Goal: Obtain resource: Download file/media

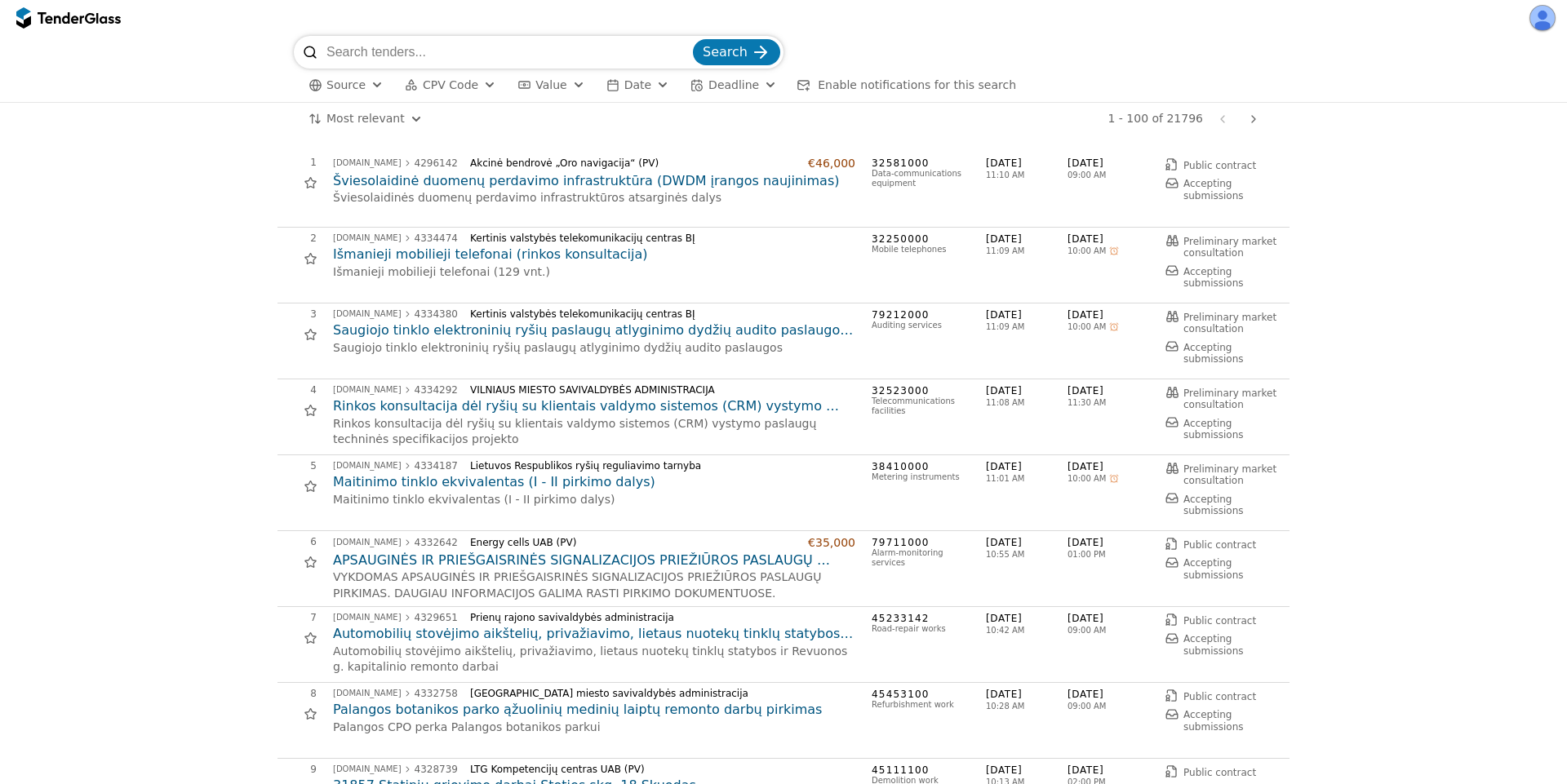
click at [679, 177] on h2 "Šviesolaidinė duomenų perdavimo infrastruktūra (DWDM įrangos naujinimas)" at bounding box center [594, 180] width 522 height 18
click at [477, 257] on h2 "Išmanieji mobilieji telefonai (rinkos konsultacija)" at bounding box center [594, 254] width 522 height 18
click at [370, 234] on div "[DOMAIN_NAME]" at bounding box center [367, 237] width 69 height 9
click at [553, 329] on h2 "Saugiojo tinklo elektroninių ryšių paslaugų atlyginimo dydžių audito paslaugos …" at bounding box center [594, 330] width 522 height 18
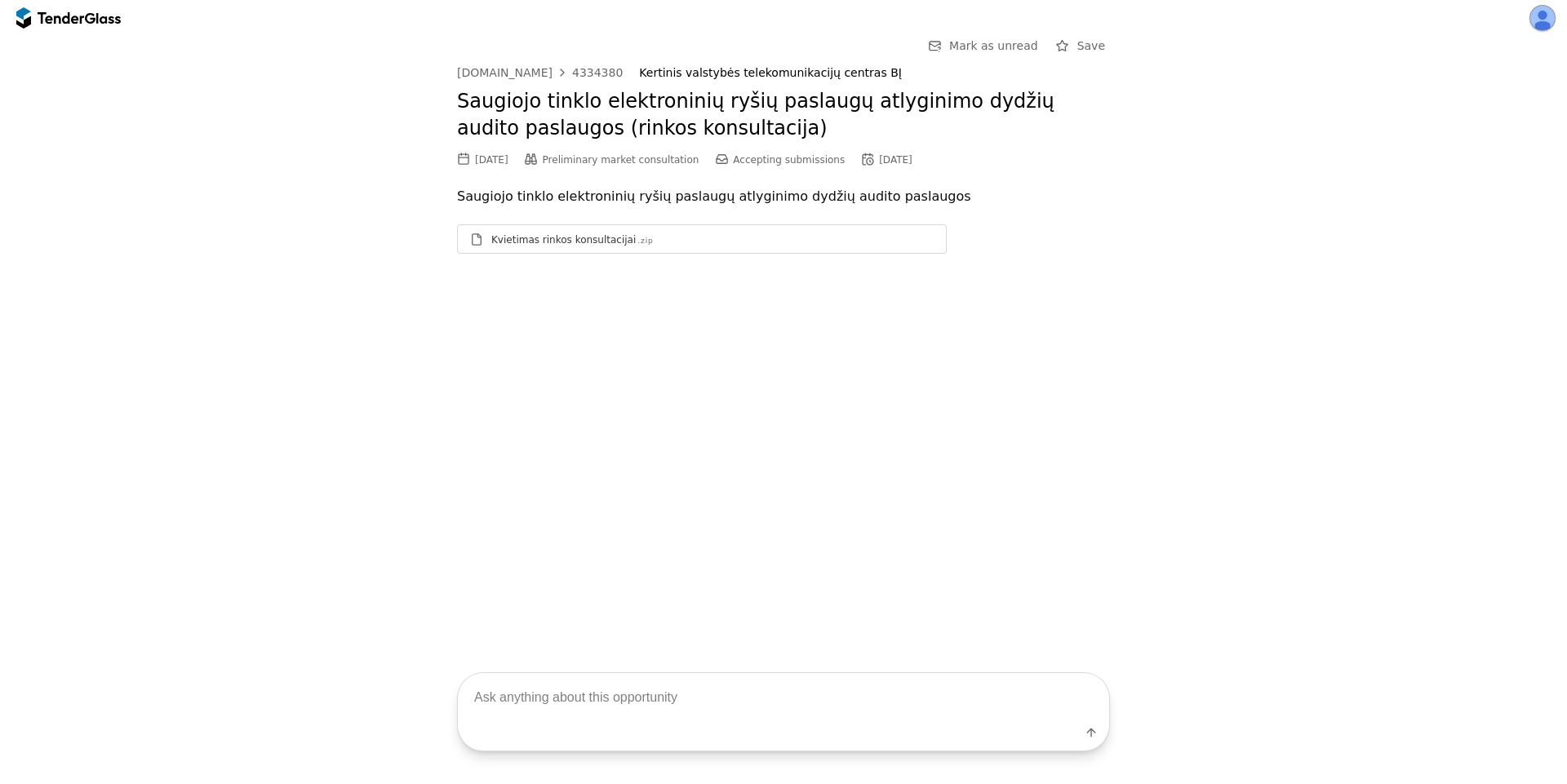
click at [623, 249] on div "Kvietimas rinkos konsultacijai .zip" at bounding box center [701, 238] width 488 height 20
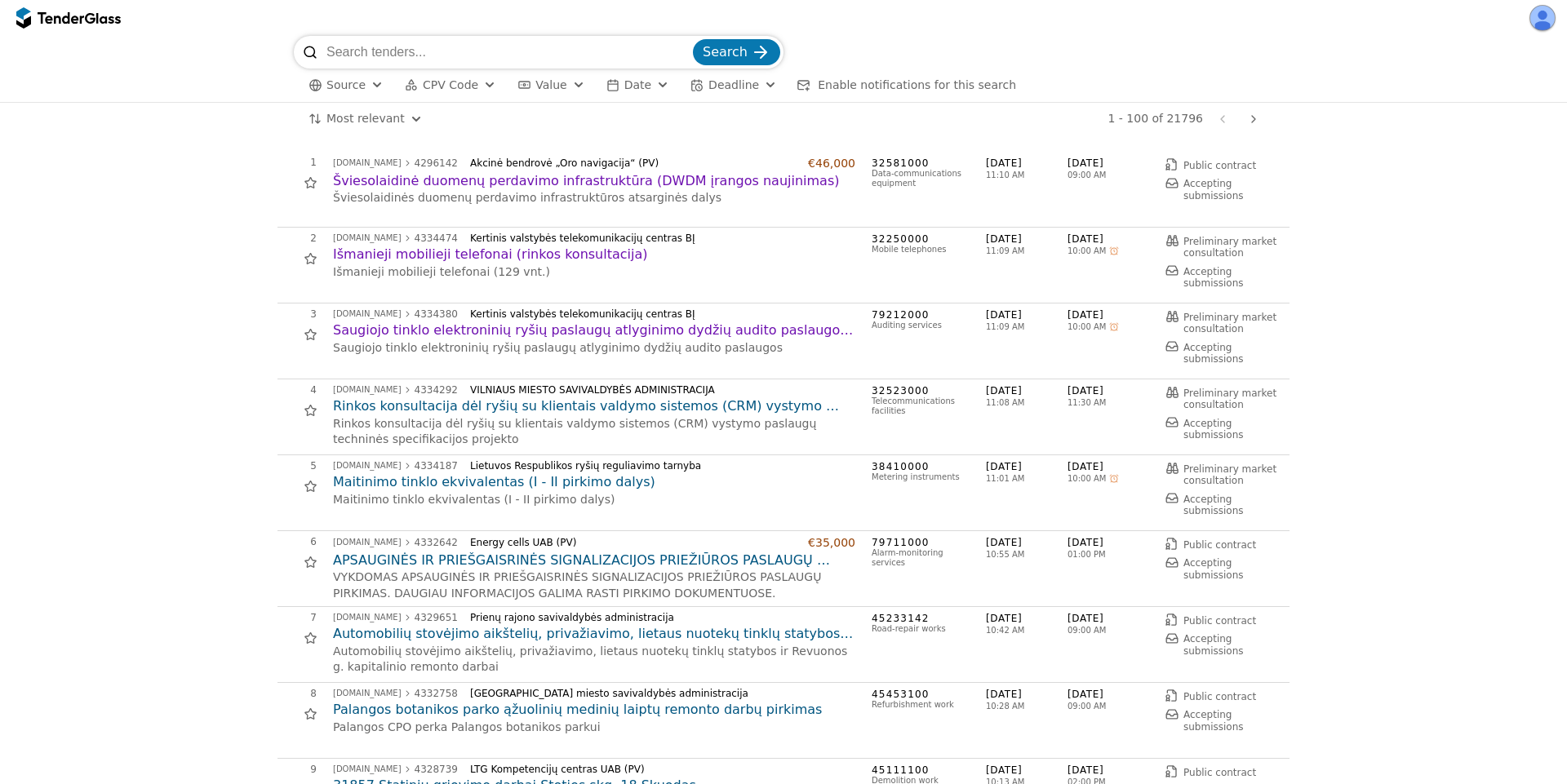
click at [522, 409] on h2 "Rinkos konsultacija dėl ryšių su klientais valdymo sistemos (CRM) vystymo pasla…" at bounding box center [594, 406] width 522 height 18
click at [548, 484] on h2 "Maitinimo tinklo ekvivalentas (I - II pirkimo dalys)" at bounding box center [594, 482] width 522 height 18
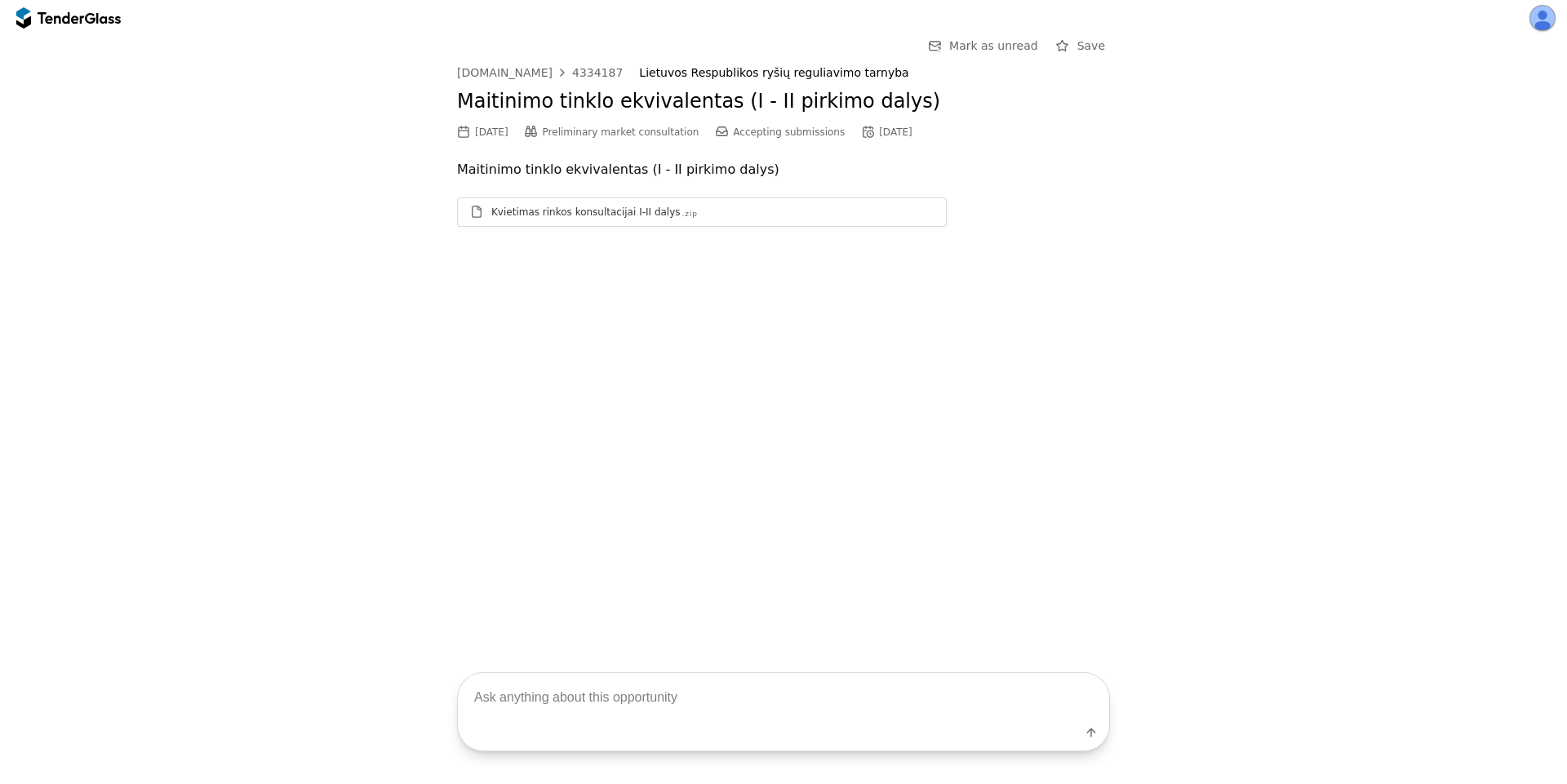
click at [682, 212] on div "Kvietimas rinkos konsultacijai I-II dalys .zip" at bounding box center [713, 213] width 443 height 13
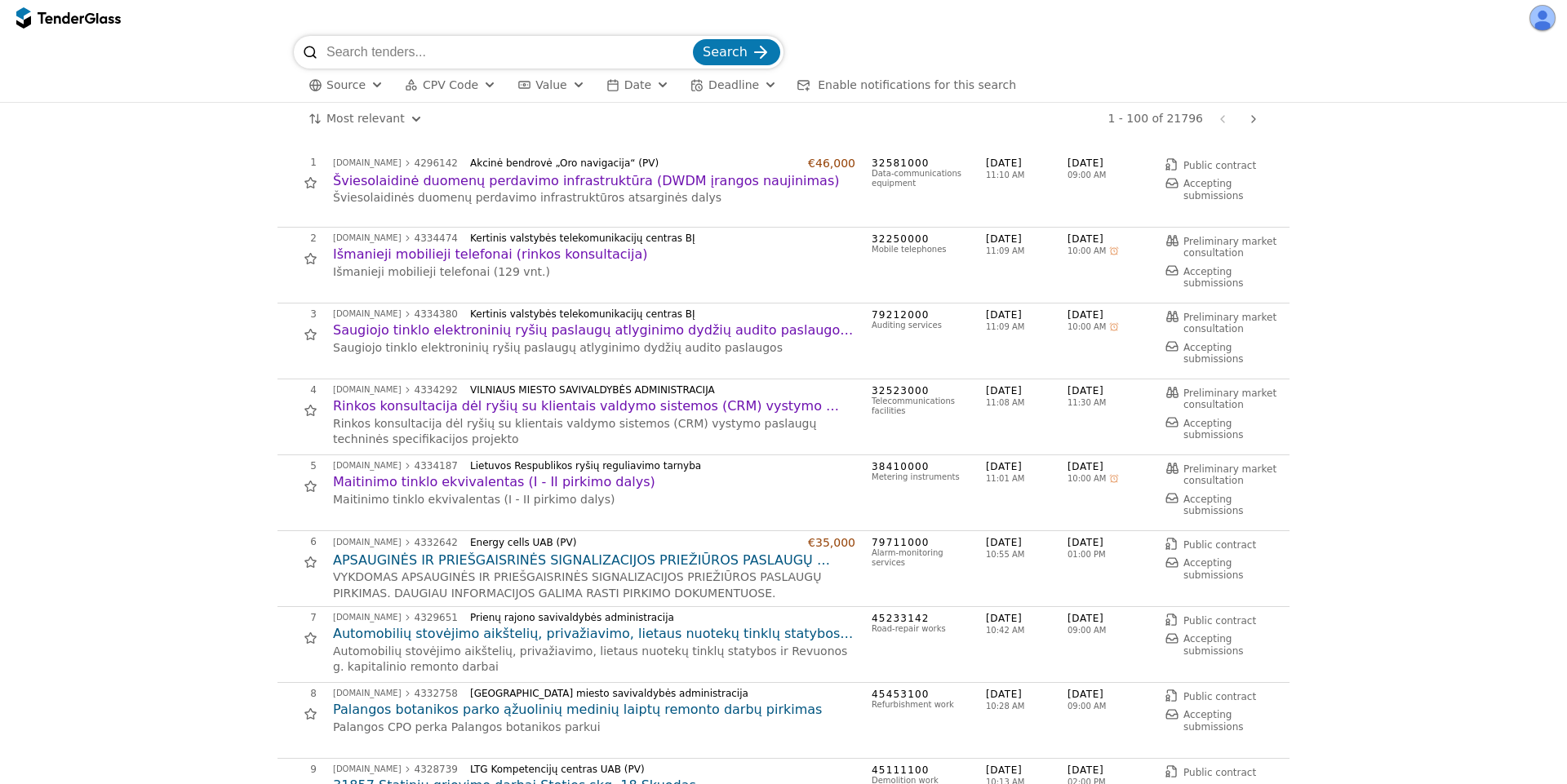
click at [484, 629] on h2 "Automobilių stovėjimo aikštelių, privažiavimo, lietaus nuotekų tinklų statybos …" at bounding box center [594, 633] width 522 height 18
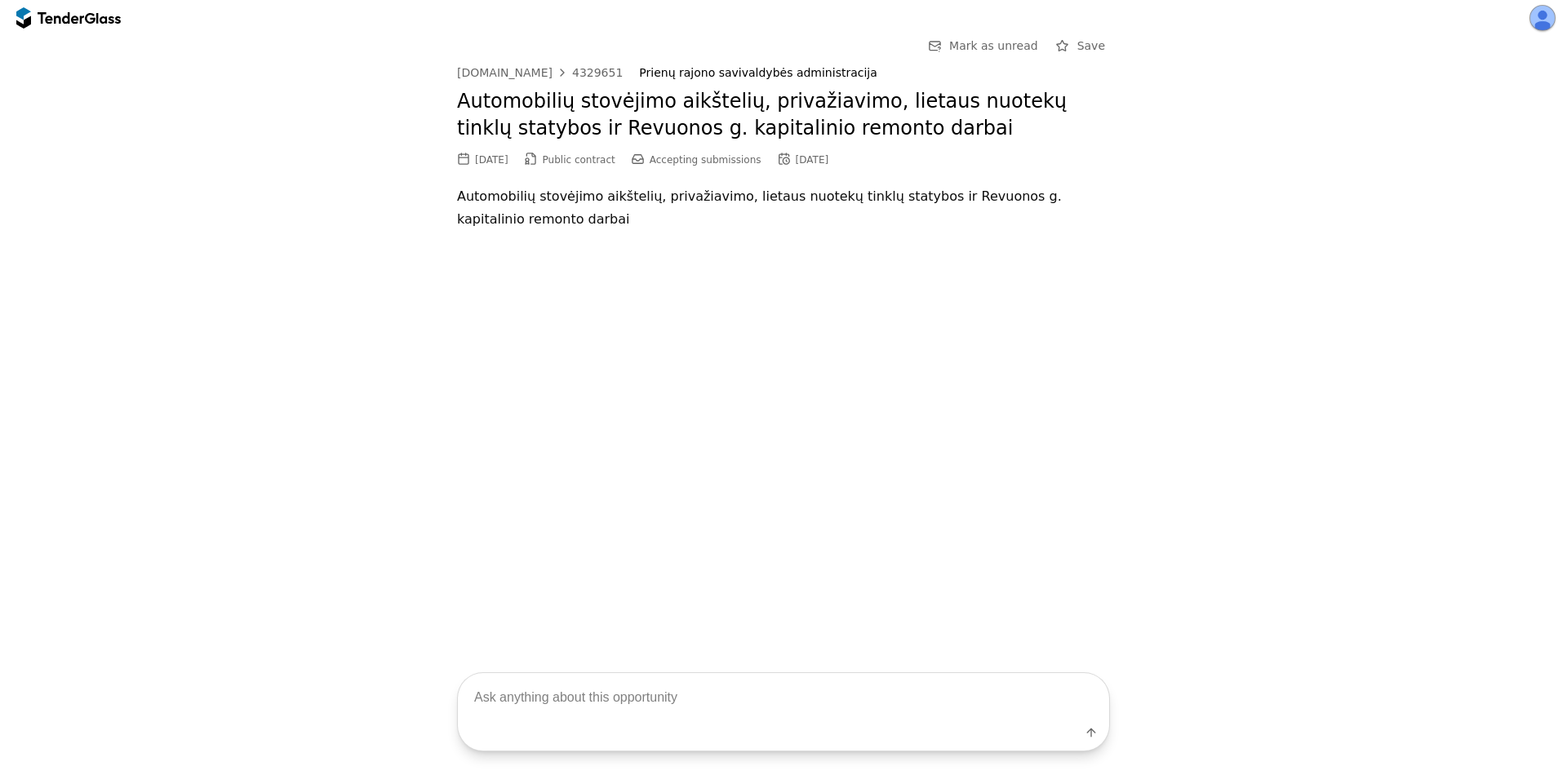
click at [521, 70] on div "[DOMAIN_NAME]" at bounding box center [505, 72] width 95 height 11
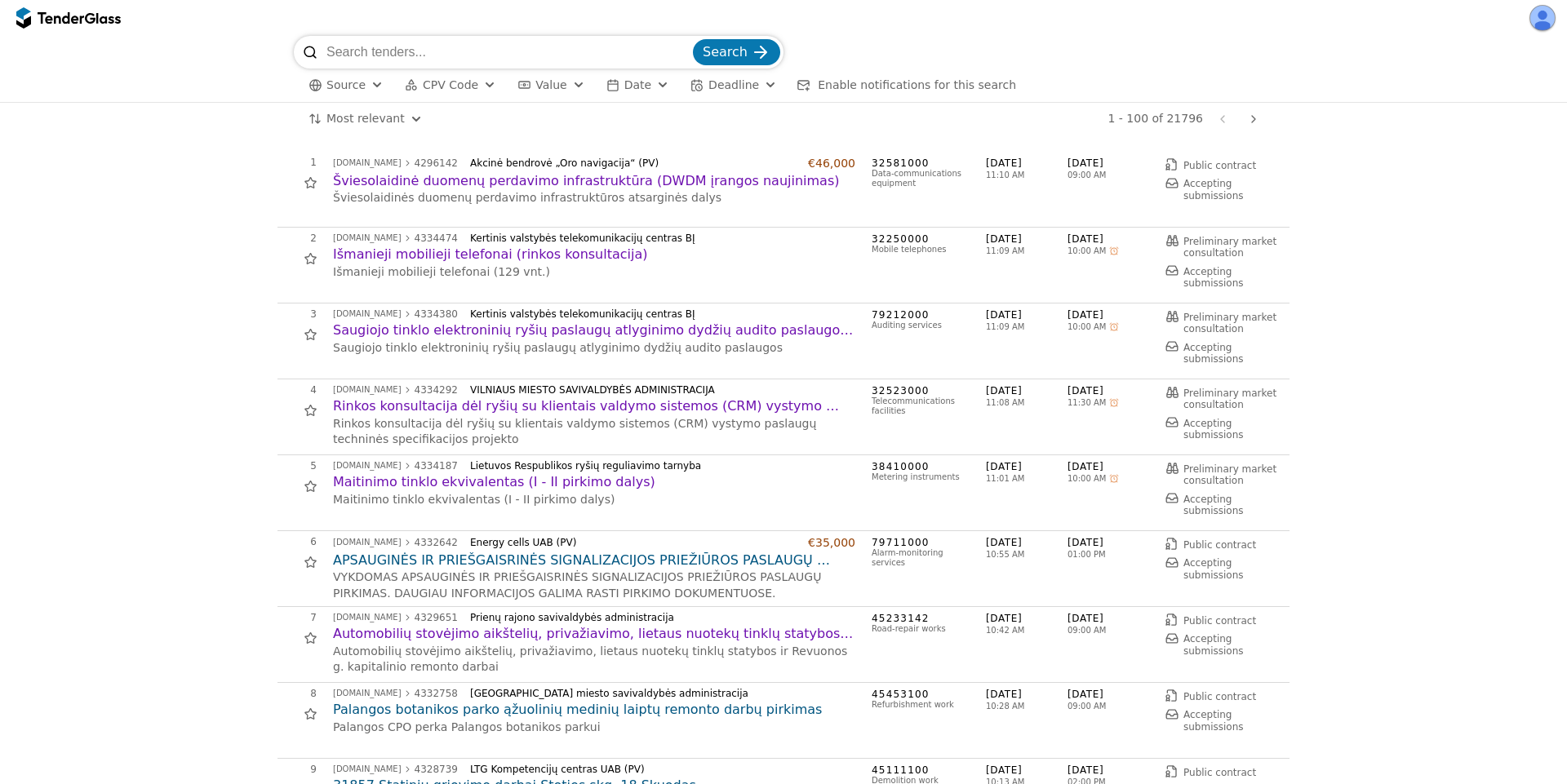
click at [507, 175] on h2 "Šviesolaidinė duomenų perdavimo infrastruktūra (DWDM įrangos naujinimas)" at bounding box center [594, 180] width 522 height 18
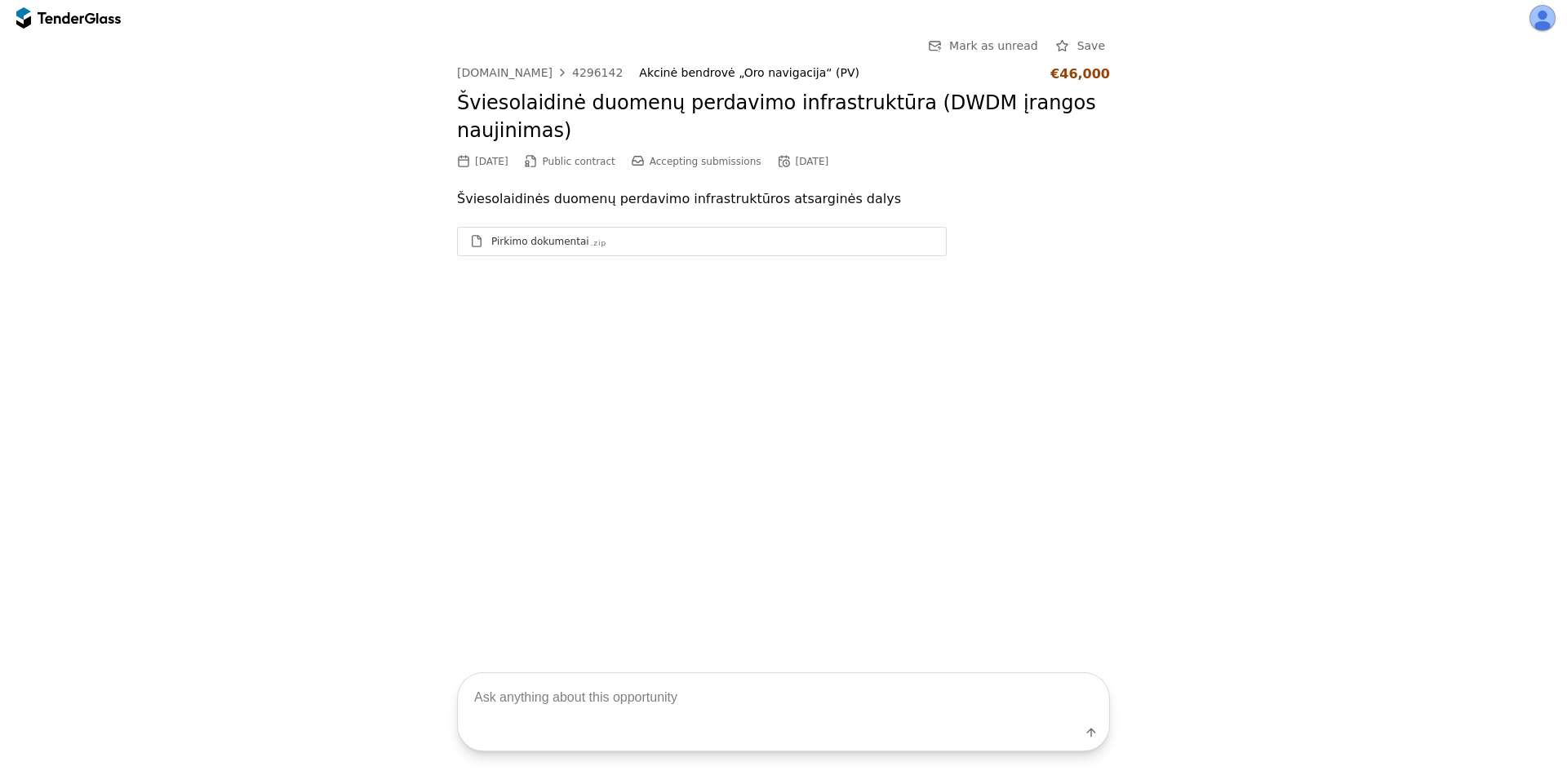
click at [548, 245] on div "Pirkimo dokumentai" at bounding box center [540, 241] width 98 height 13
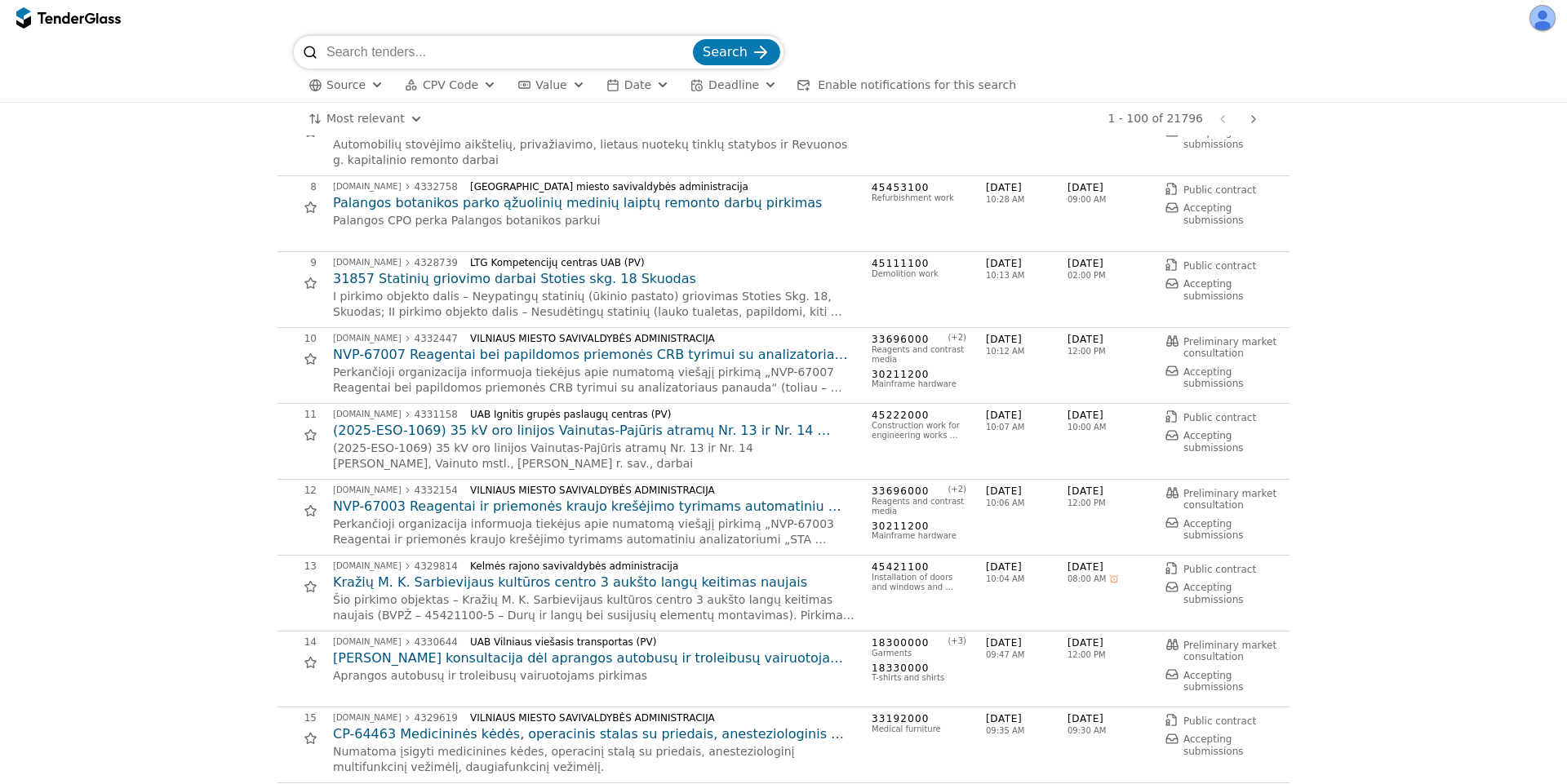
scroll to position [734, 0]
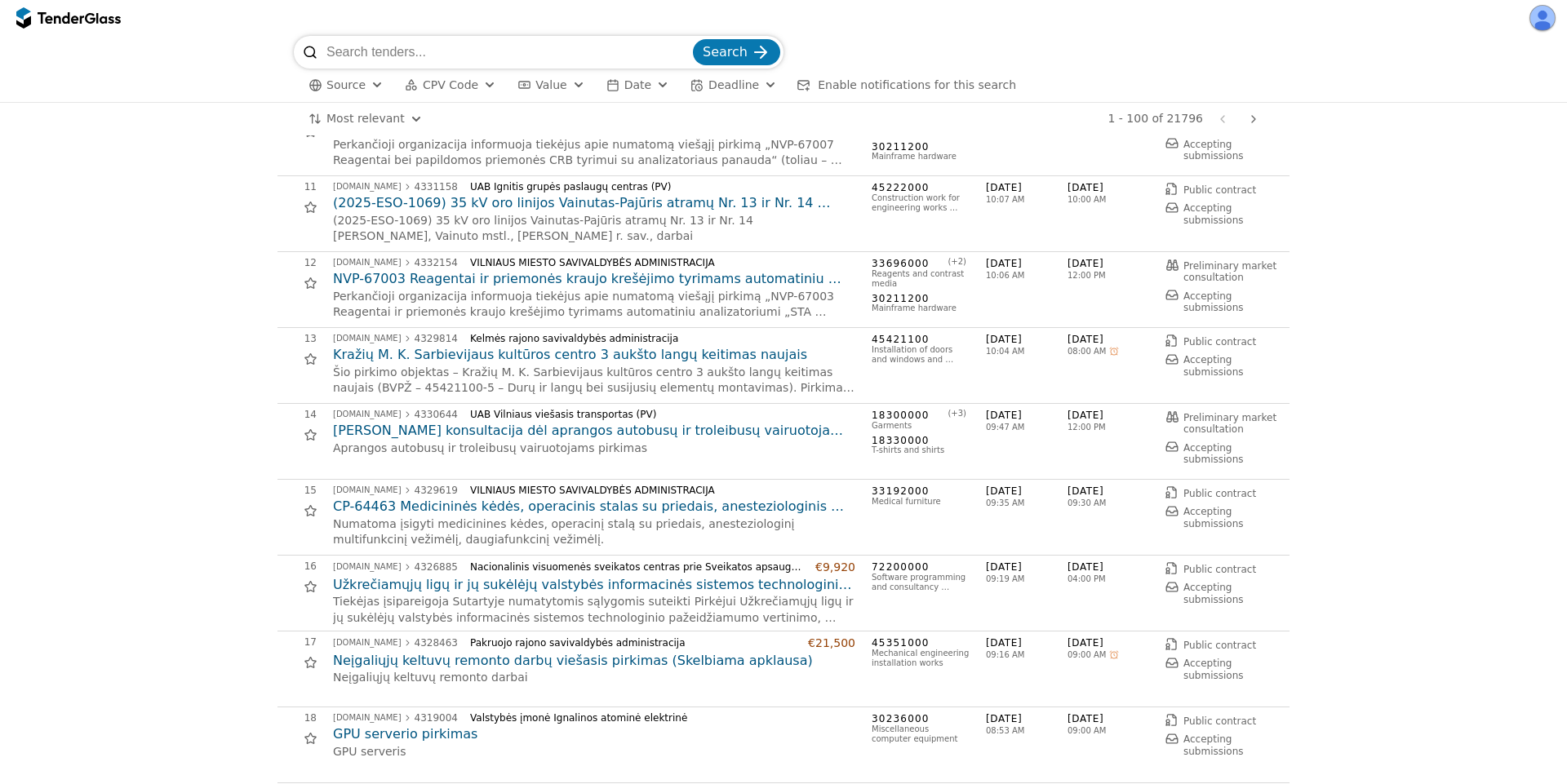
click at [499, 504] on h2 "CP-64463 Medicininės kėdės, operacinis stalas su priedais, anesteziologinis mul…" at bounding box center [594, 506] width 522 height 18
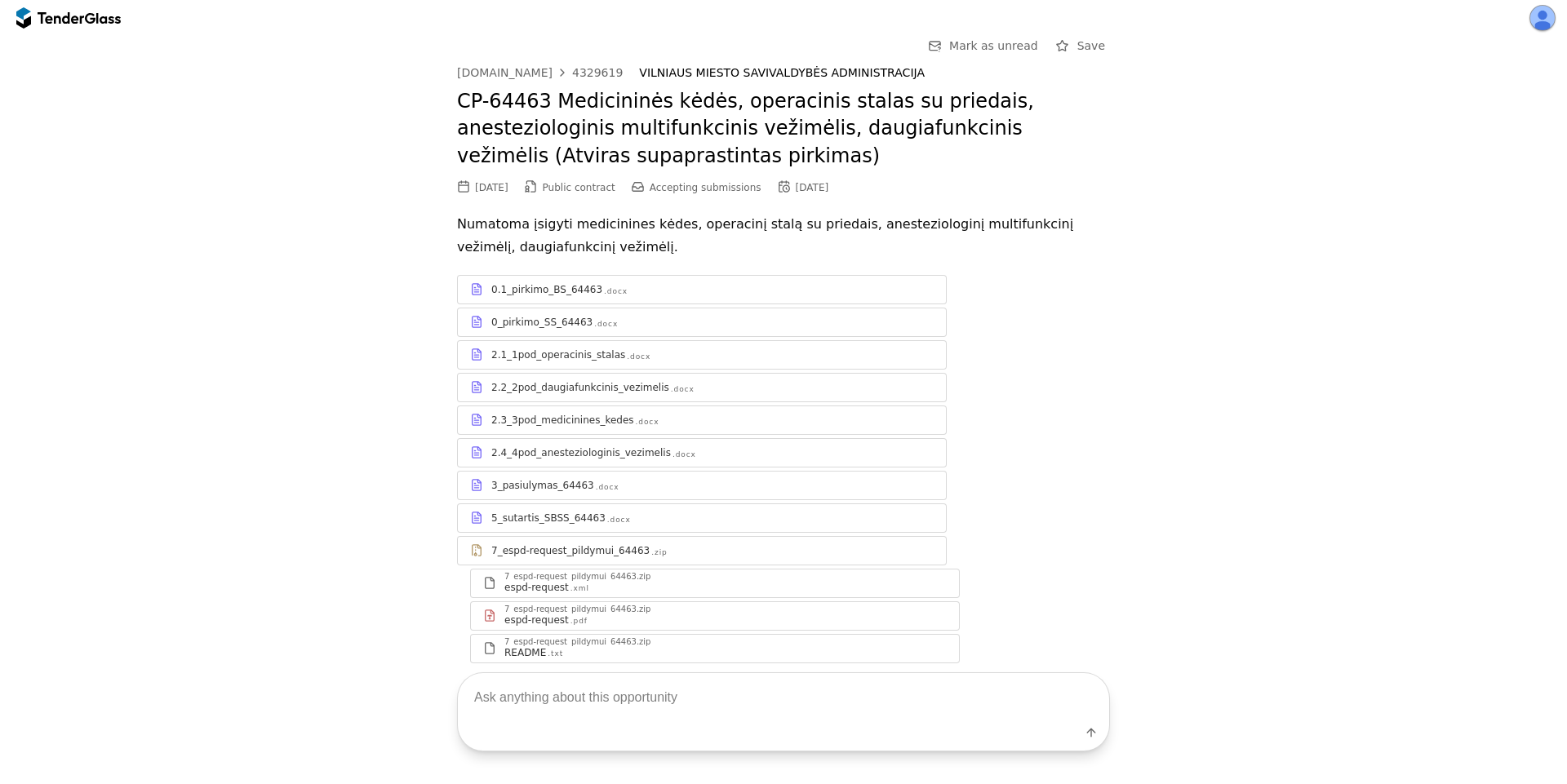
scroll to position [49, 0]
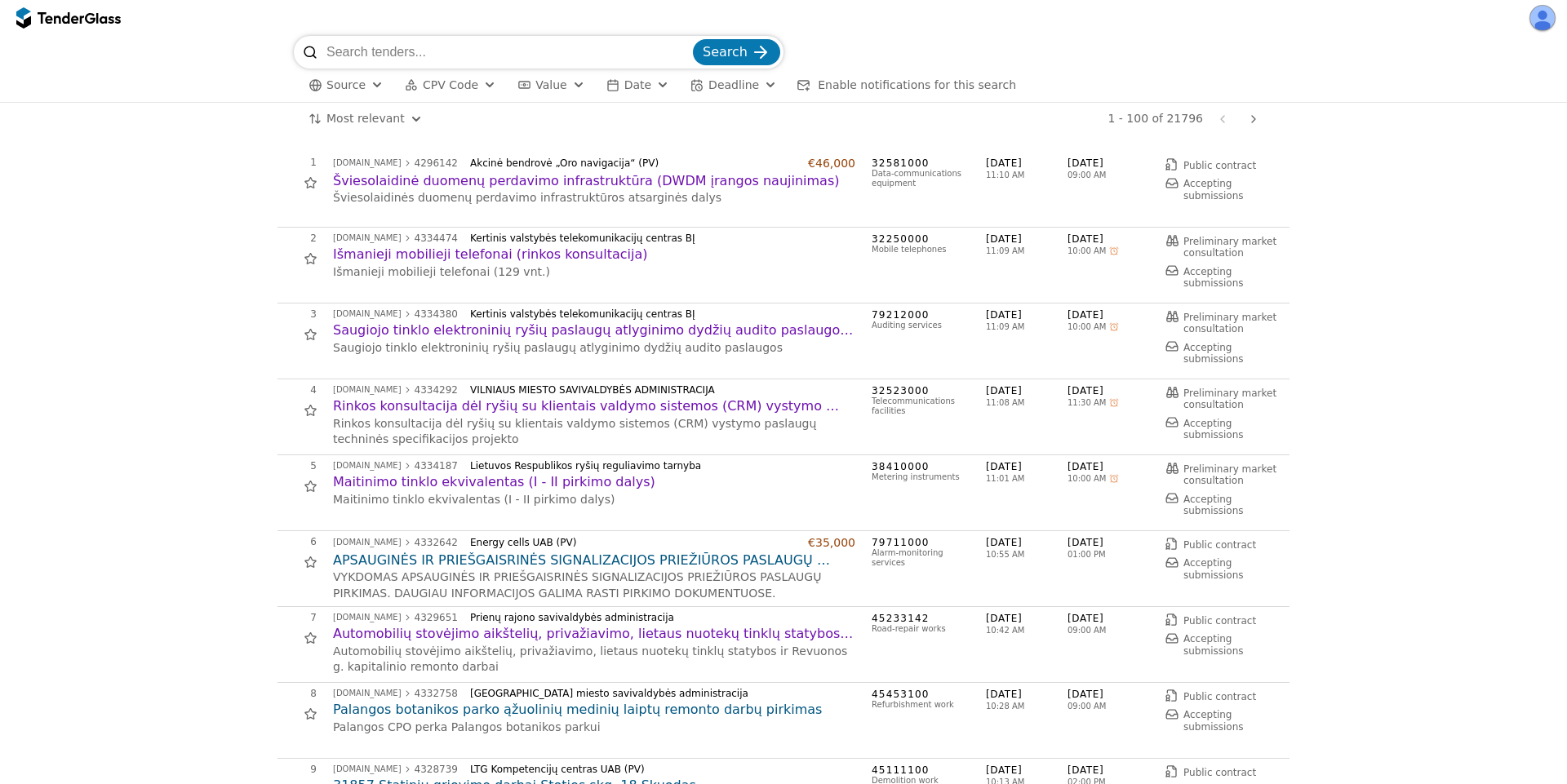
click at [526, 410] on h2 "Rinkos konsultacija dėl ryšių su klientais valdymo sistemos (CRM) vystymo pasla…" at bounding box center [594, 406] width 522 height 18
click at [513, 256] on h2 "Išmanieji mobilieji telefonai (rinkos konsultacija)" at bounding box center [594, 254] width 522 height 18
click at [526, 177] on h2 "Šviesolaidinė duomenų perdavimo infrastruktūra (DWDM įrangos naujinimas)" at bounding box center [594, 180] width 522 height 18
click at [491, 257] on h2 "Išmanieji mobilieji telefonai (rinkos konsultacija)" at bounding box center [594, 254] width 522 height 18
click at [392, 337] on h2 "Saugiojo tinklo elektroninių ryšių paslaugų atlyginimo dydžių audito paslaugos …" at bounding box center [594, 330] width 522 height 18
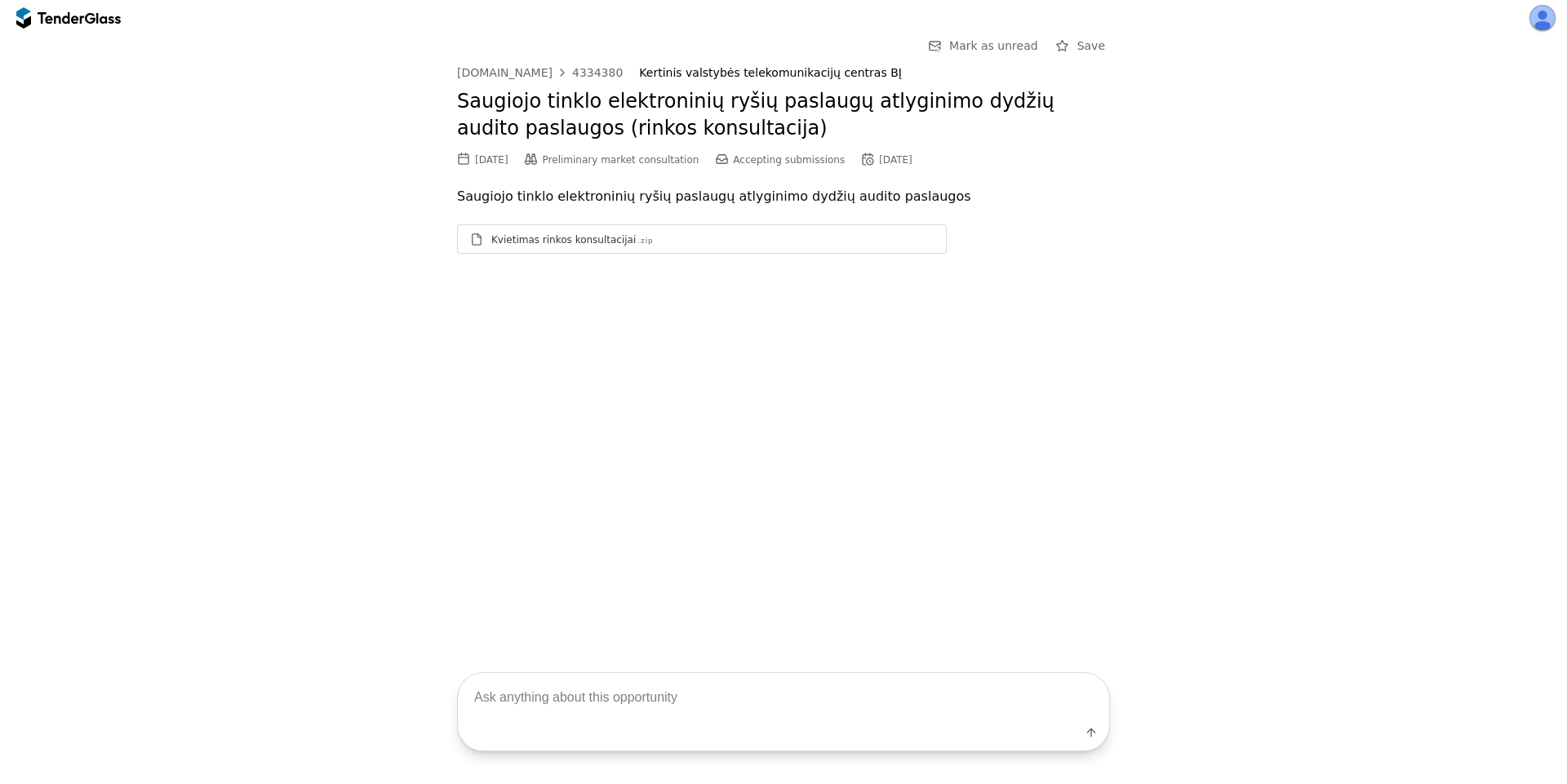
click at [763, 247] on div "Kvietimas rinkos konsultacijai .zip" at bounding box center [701, 238] width 488 height 20
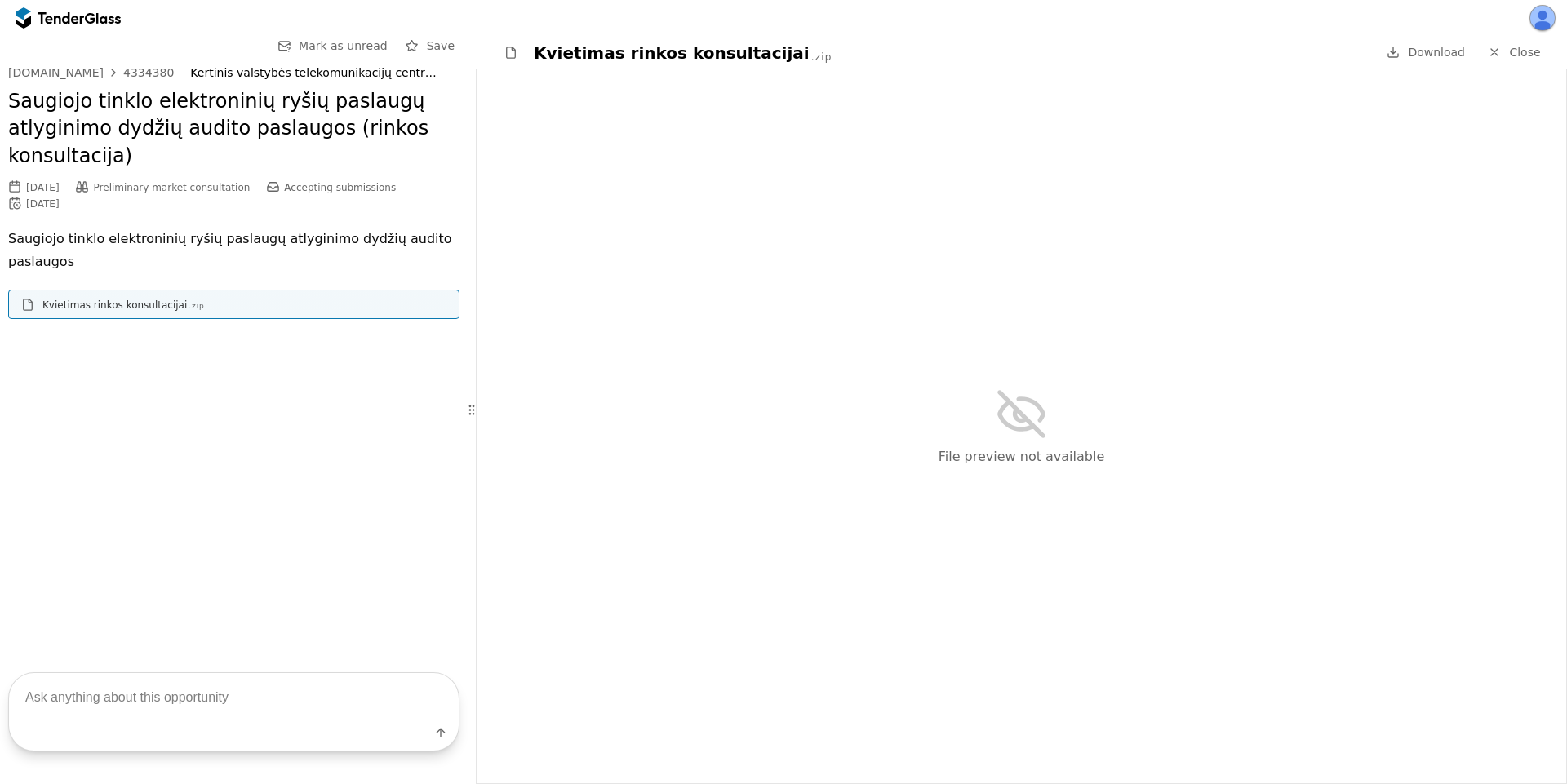
click at [1443, 51] on span "Download" at bounding box center [1436, 52] width 57 height 13
click at [53, 15] on div at bounding box center [60, 17] width 46 height 10
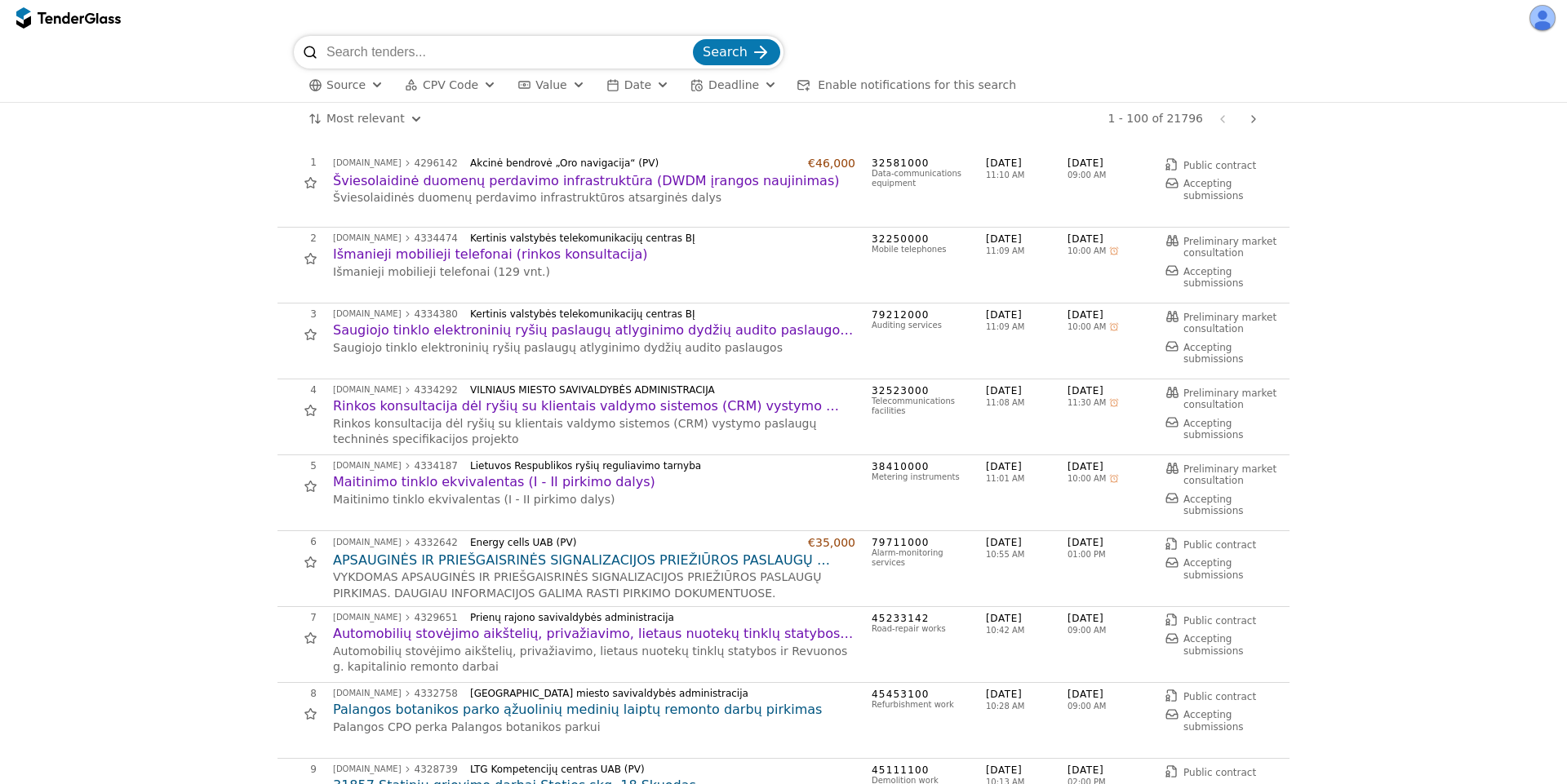
click at [516, 565] on h2 "APSAUGINĖS IR PRIEŠGAISRINĖS SIGNALIZACIJOS PRIEŽIŪROS PASLAUGŲ PIRKIMAS" at bounding box center [594, 560] width 522 height 18
click at [618, 559] on h2 "APSAUGINĖS IR PRIEŠGAISRINĖS SIGNALIZACIJOS PRIEŽIŪROS PASLAUGŲ PIRKIMAS" at bounding box center [594, 560] width 522 height 18
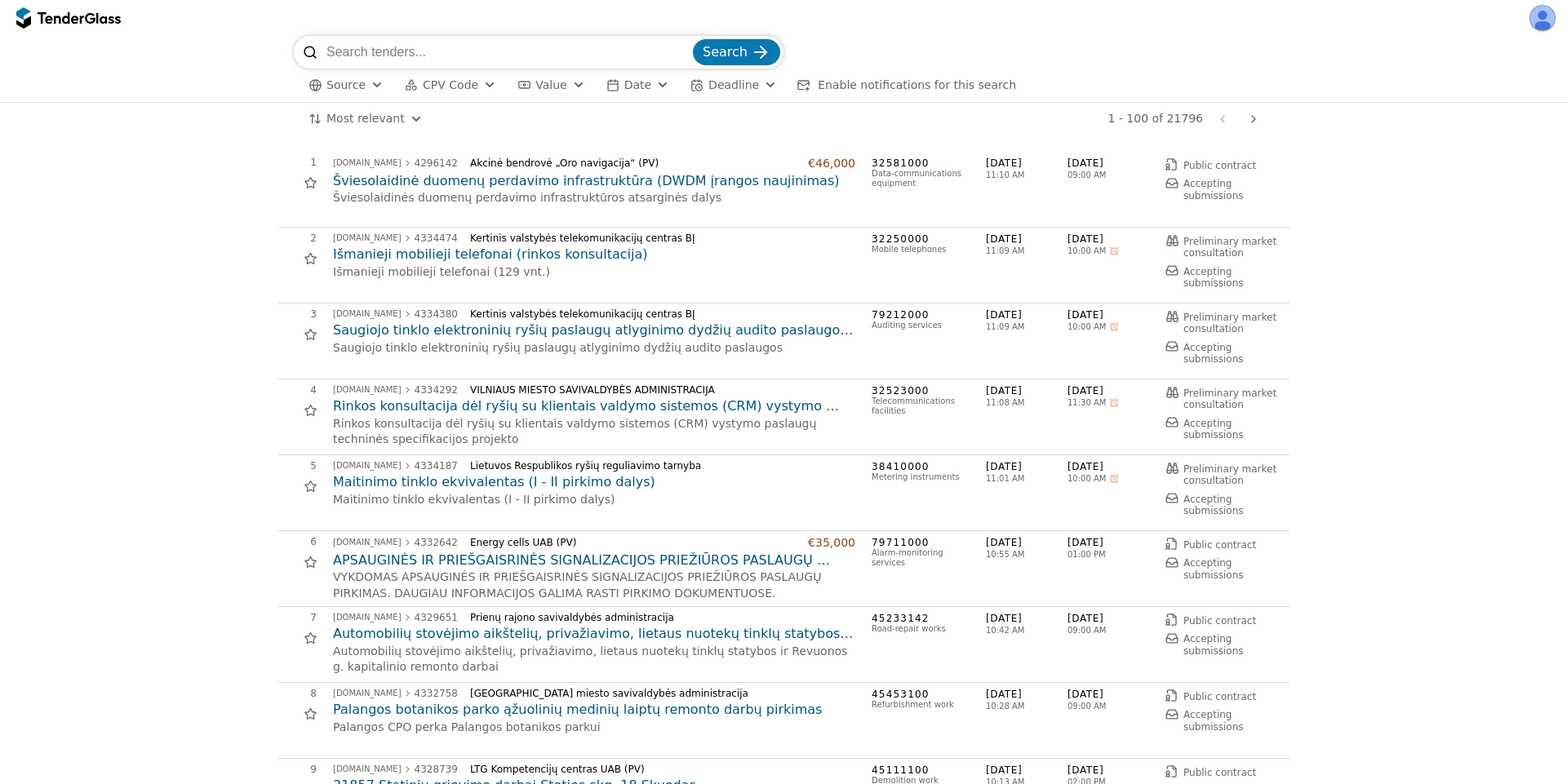
click at [470, 180] on h2 "Šviesolaidinė duomenų perdavimo infrastruktūra (DWDM įrangos naujinimas)" at bounding box center [594, 180] width 522 height 18
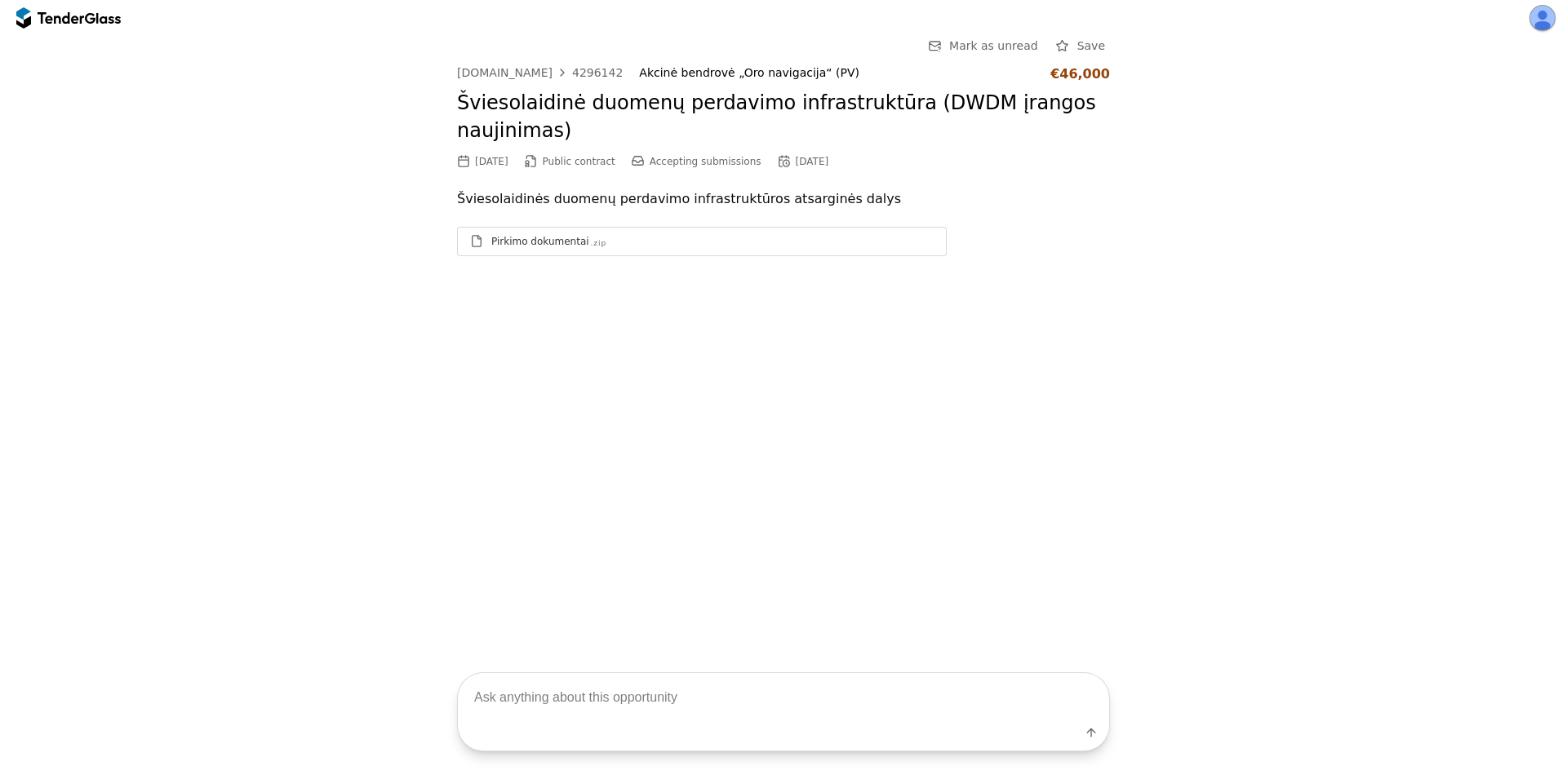
click at [539, 239] on div "Pirkimo dokumentai" at bounding box center [540, 241] width 98 height 13
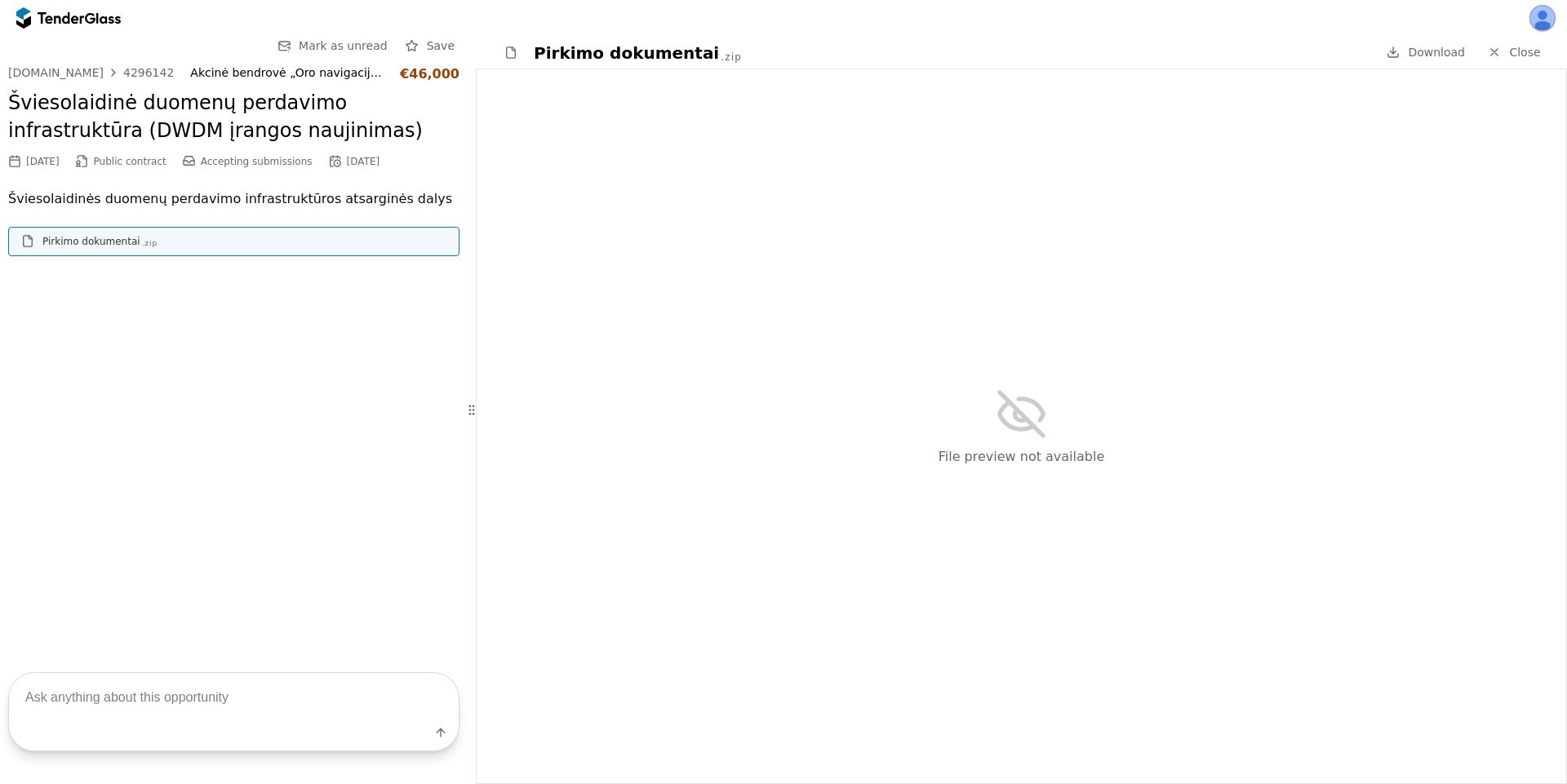
click at [245, 239] on div "Pirkimo dokumentai .zip" at bounding box center [243, 241] width 404 height 13
click at [70, 20] on div at bounding box center [60, 17] width 46 height 10
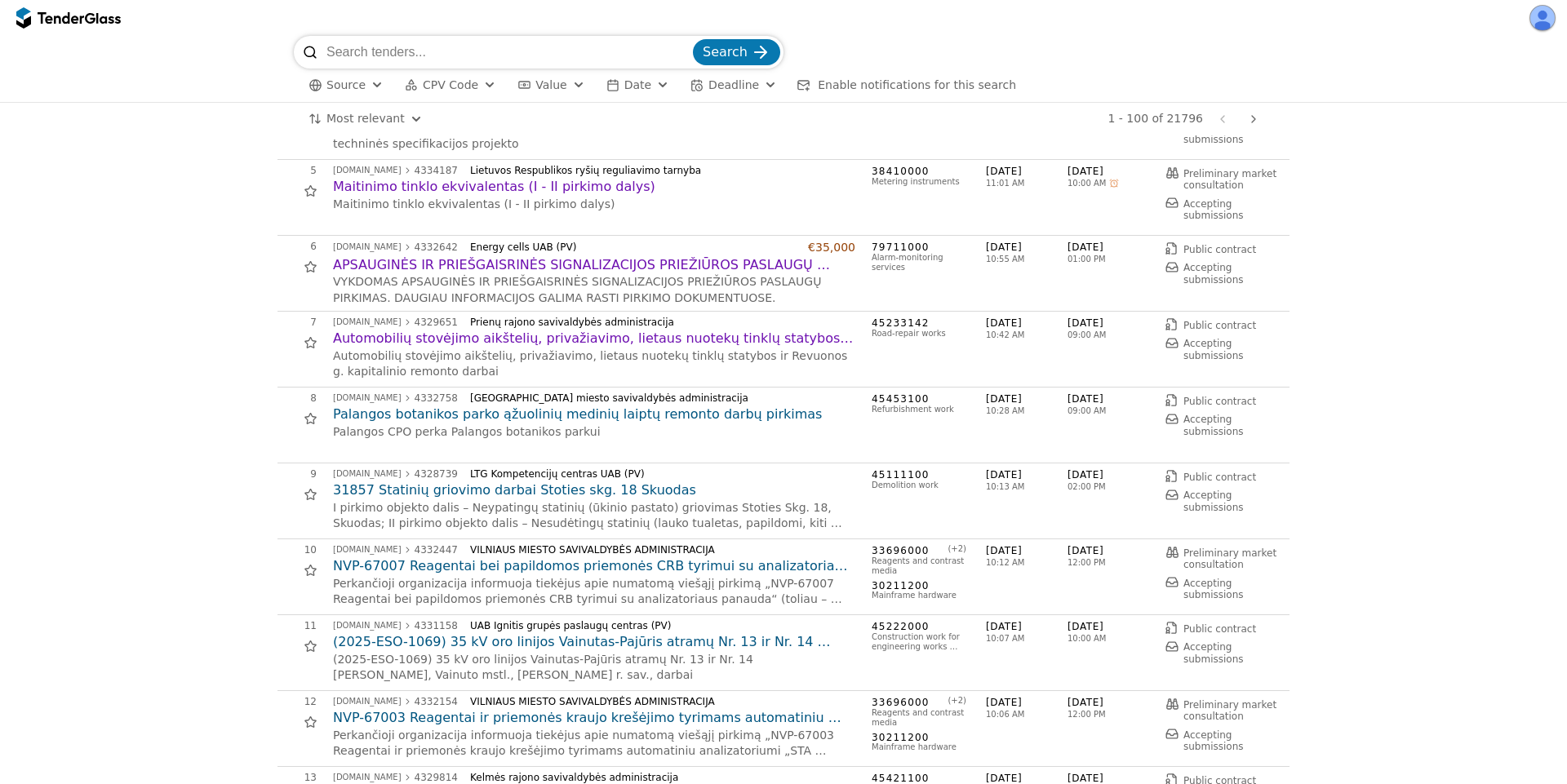
scroll to position [441, 0]
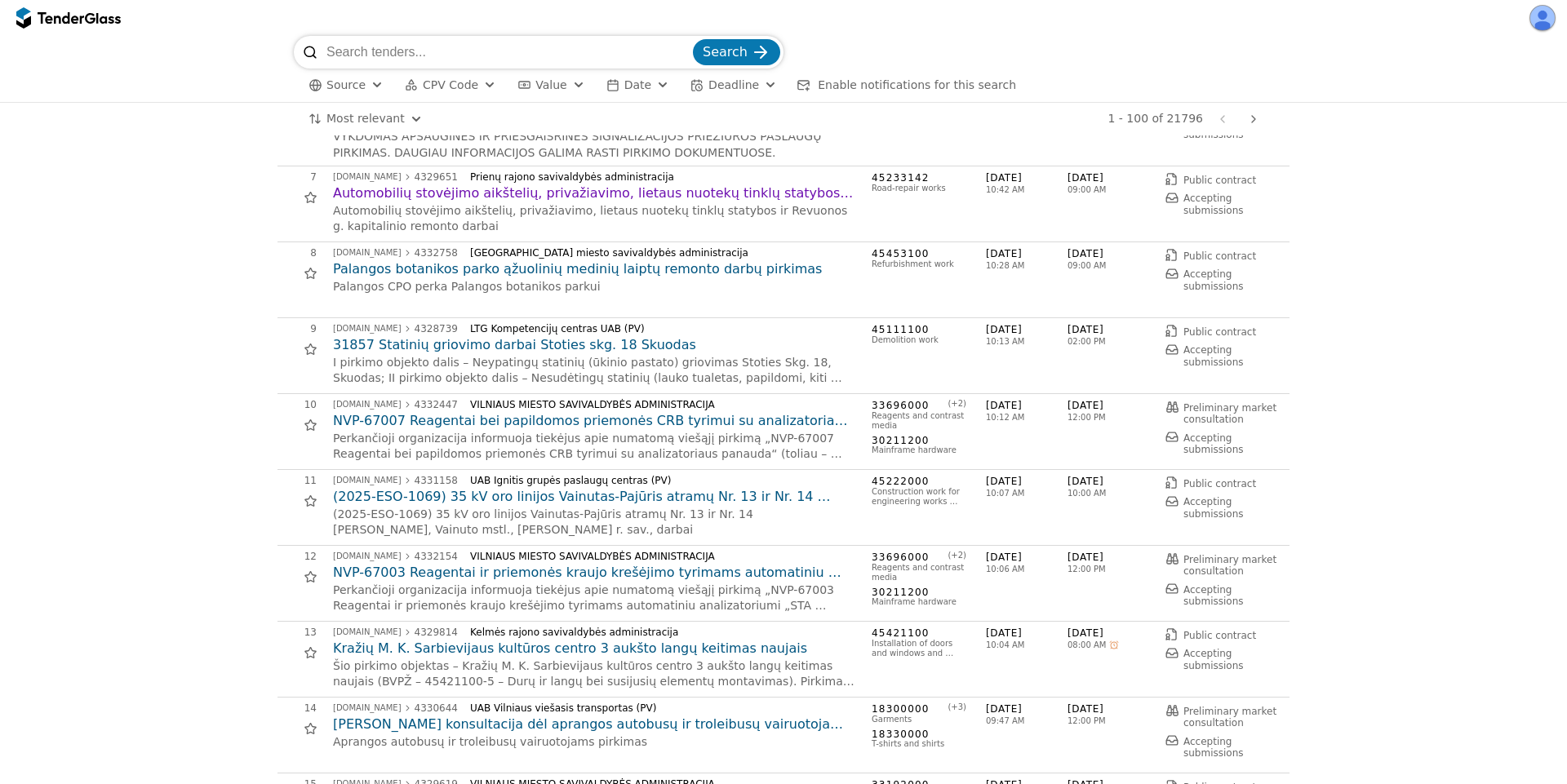
click at [534, 423] on h2 "NVP-67007 Reagentai bei papildomos priemonės CRB tyrimui su analizatoriaus pana…" at bounding box center [594, 421] width 522 height 18
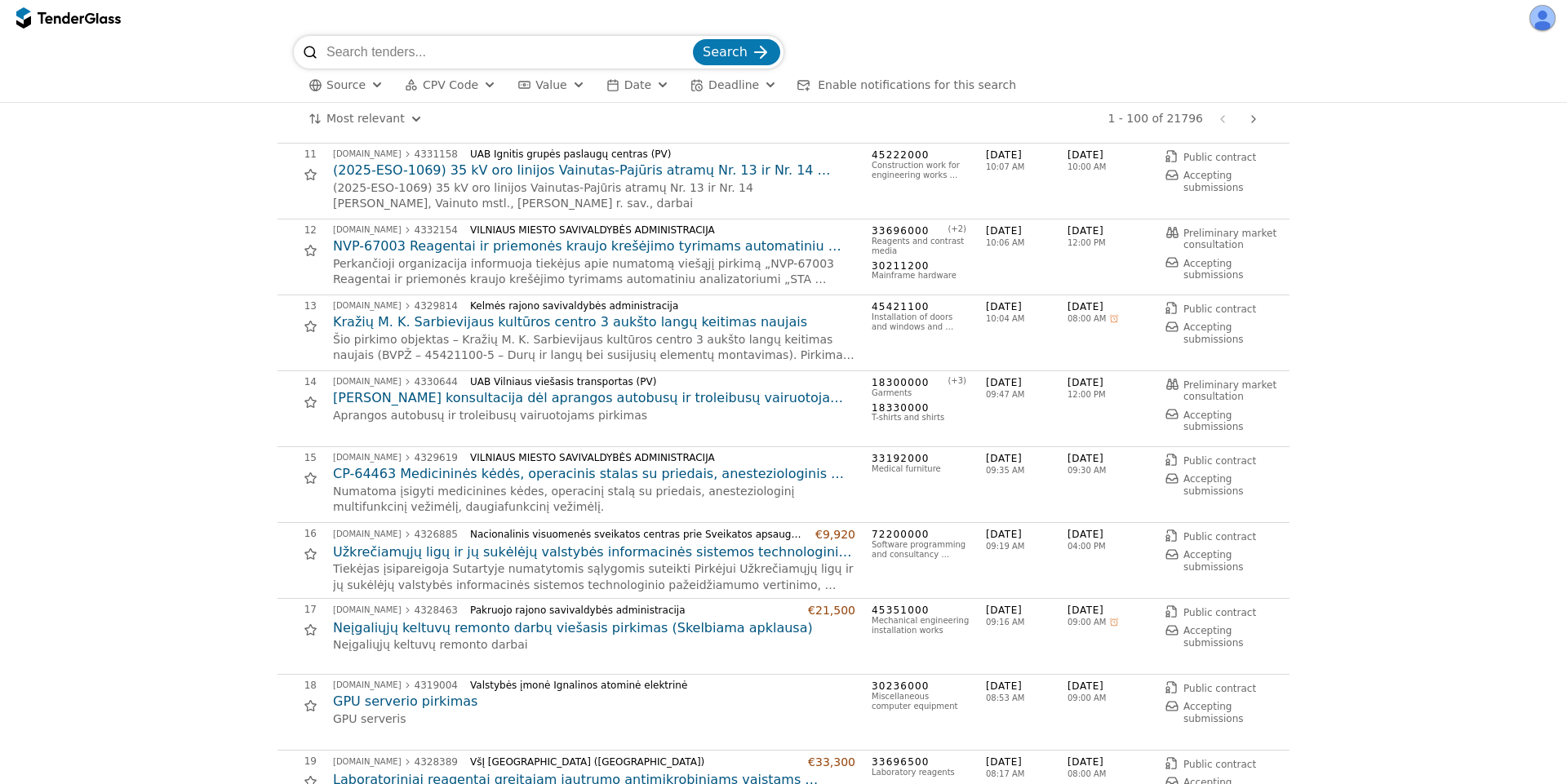
scroll to position [881, 0]
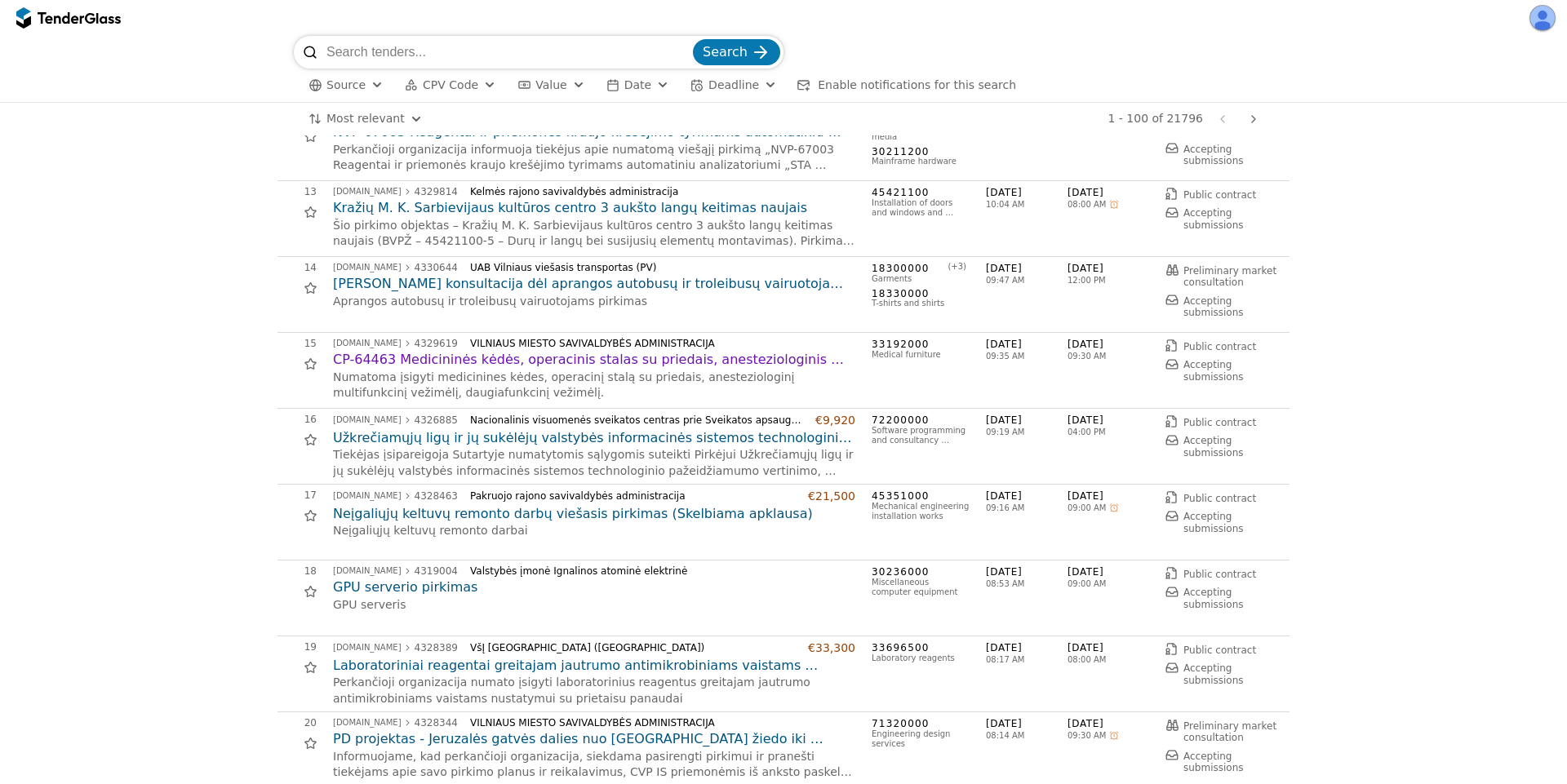
click at [483, 510] on h2 "Neįgaliųjų keltuvų remonto darbų viešasis pirkimas (Skelbiama apklausa)" at bounding box center [594, 513] width 522 height 18
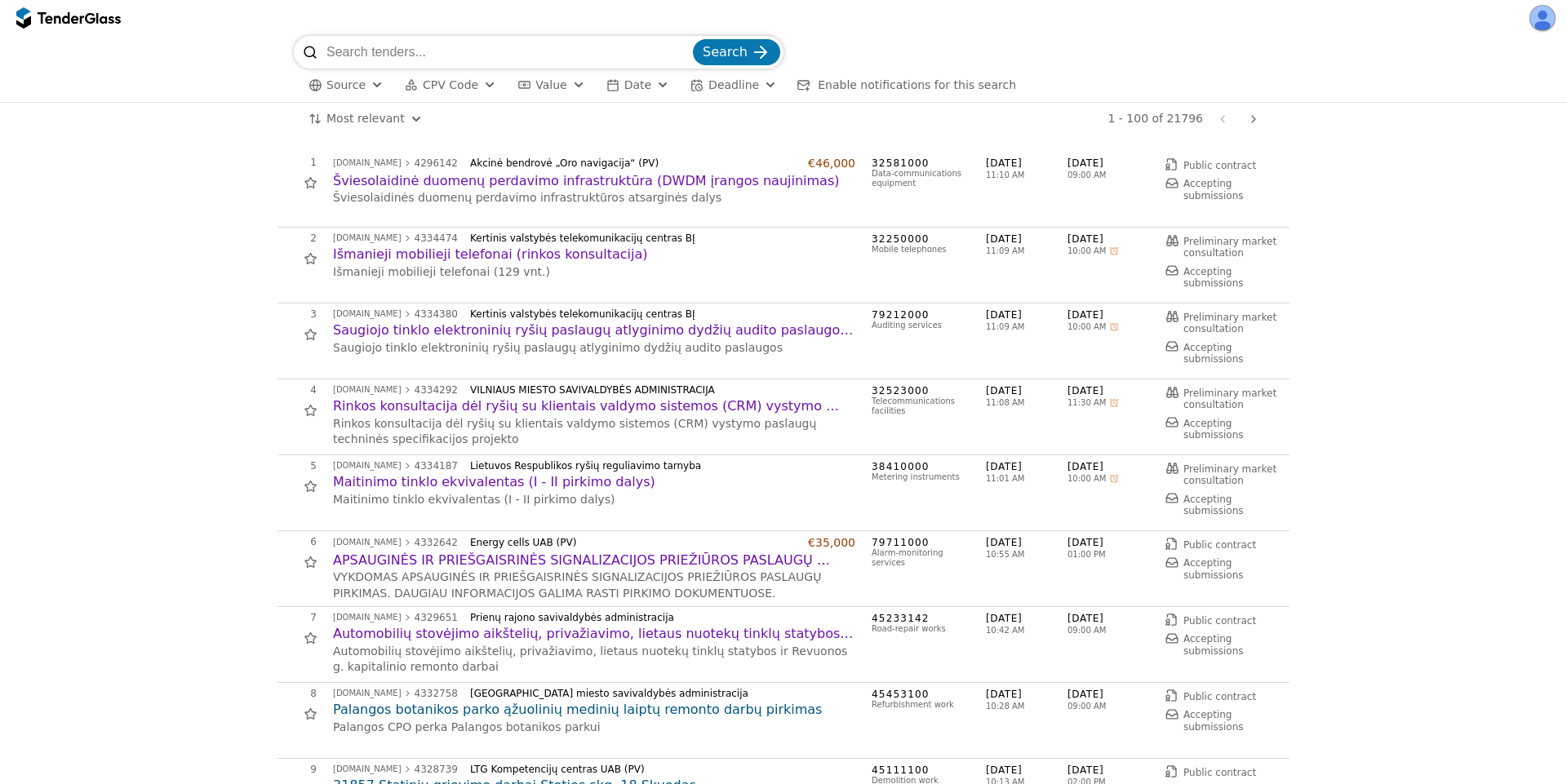
click at [609, 184] on h2 "Šviesolaidinė duomenų perdavimo infrastruktūra (DWDM įrangos naujinimas)" at bounding box center [594, 180] width 522 height 18
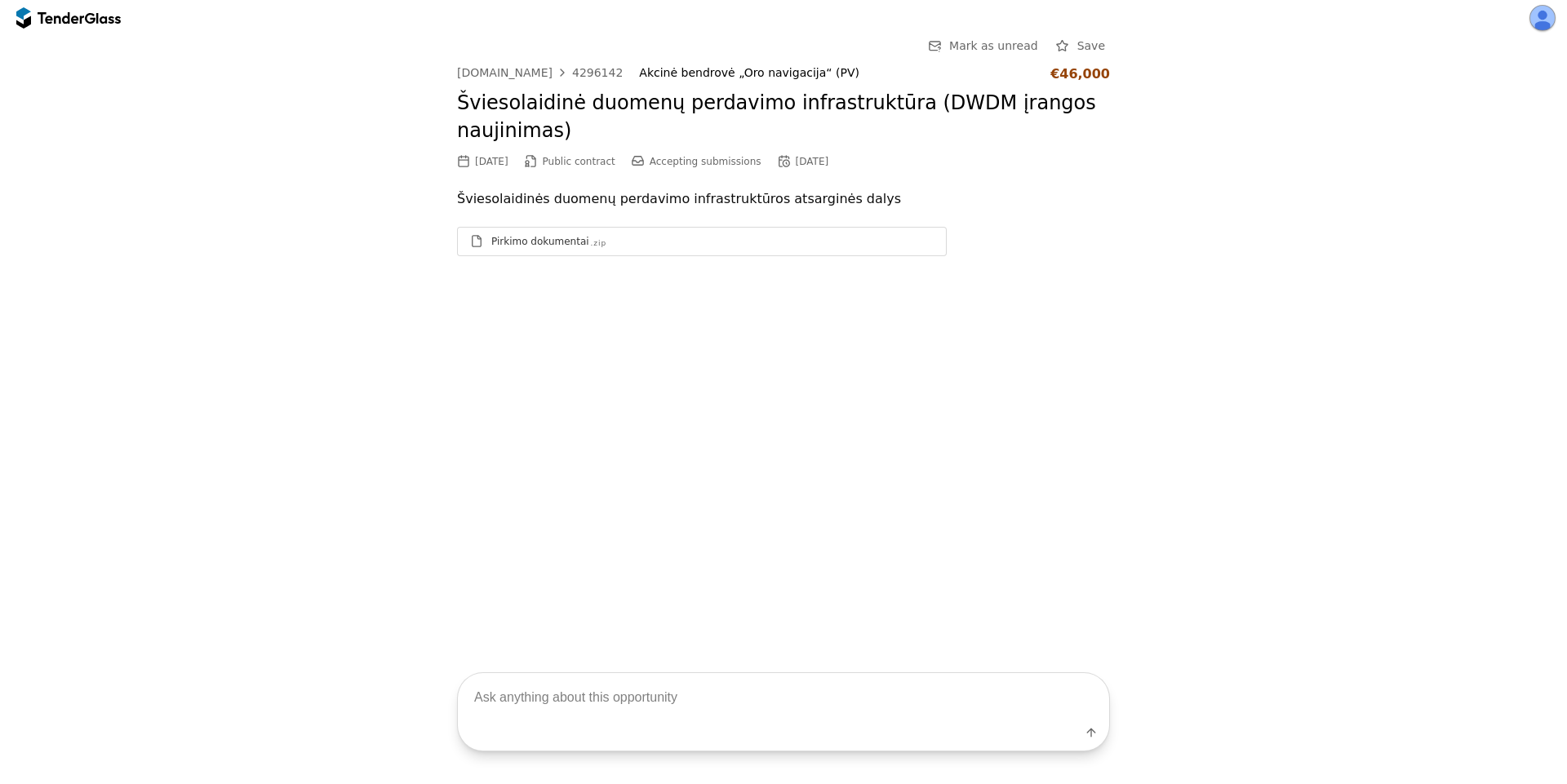
click at [617, 242] on div "Pirkimo dokumentai .zip" at bounding box center [713, 241] width 443 height 13
